Goal: Task Accomplishment & Management: Use online tool/utility

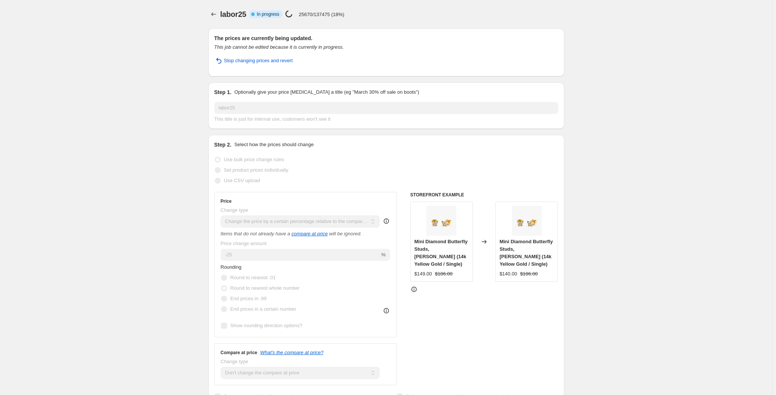
select select "pcap"
select select "no_change"
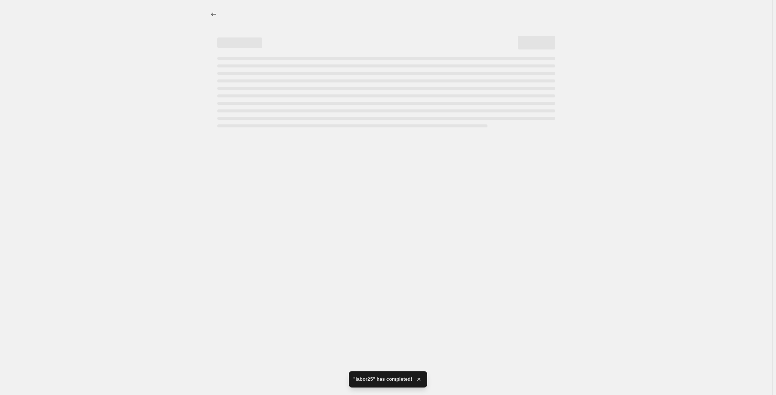
select select "pcap"
select select "no_change"
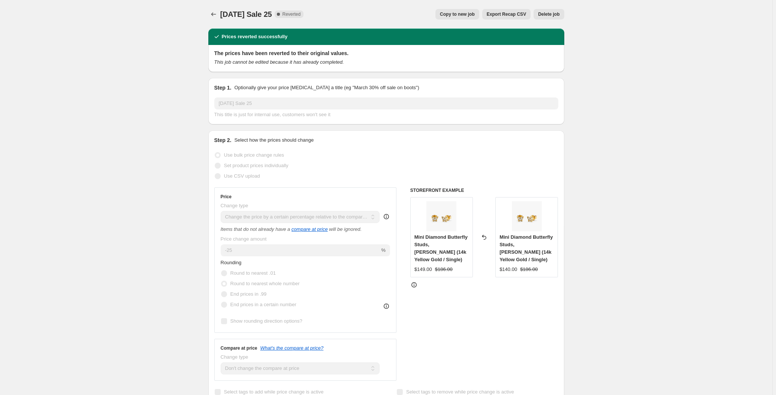
select select "pcap"
select select "no_change"
